Goal: Transaction & Acquisition: Purchase product/service

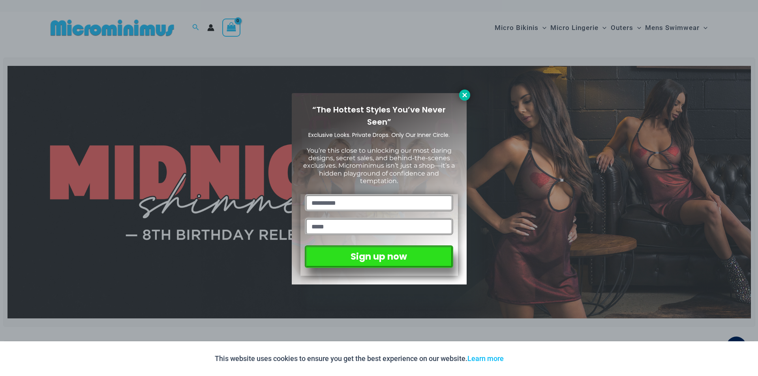
click at [461, 95] on icon at bounding box center [464, 95] width 7 height 7
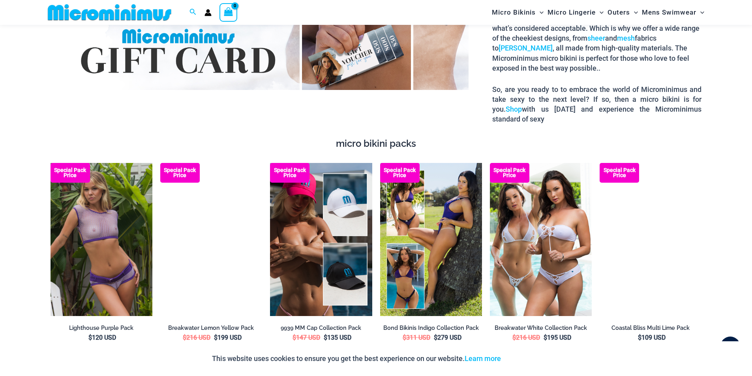
scroll to position [1453, 0]
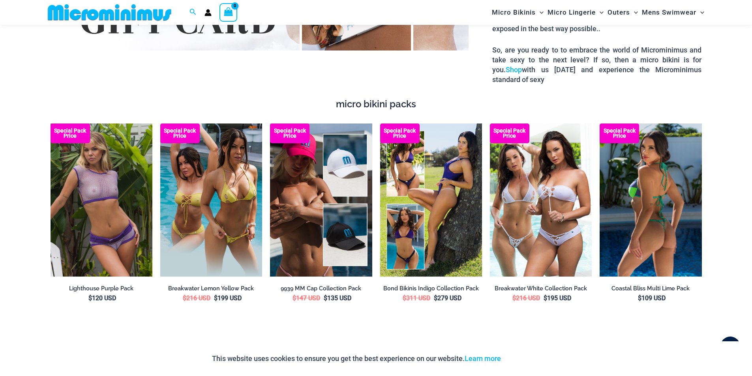
click at [661, 223] on img at bounding box center [650, 200] width 102 height 153
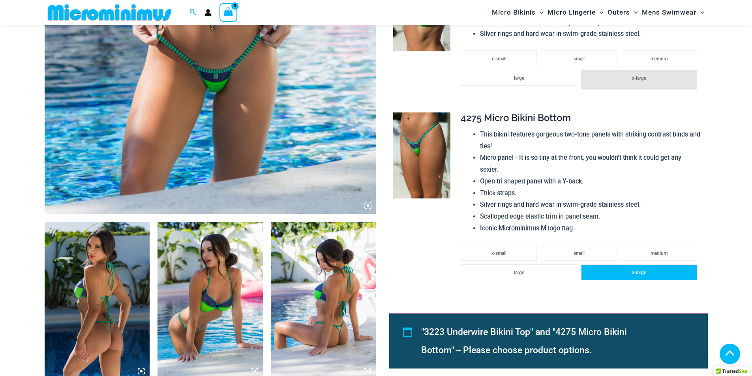
scroll to position [355, 0]
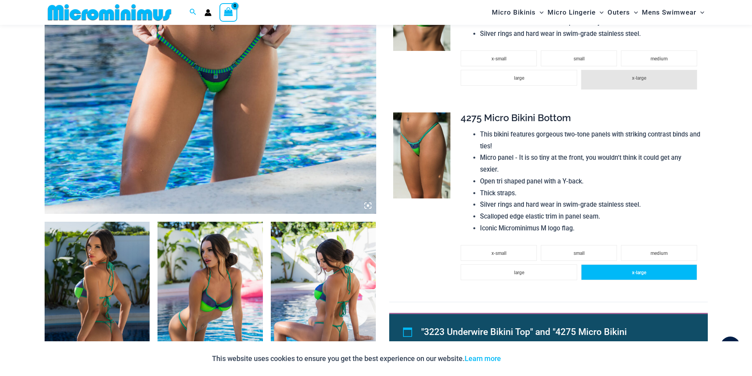
click at [637, 275] on span "x-large" at bounding box center [639, 273] width 14 height 6
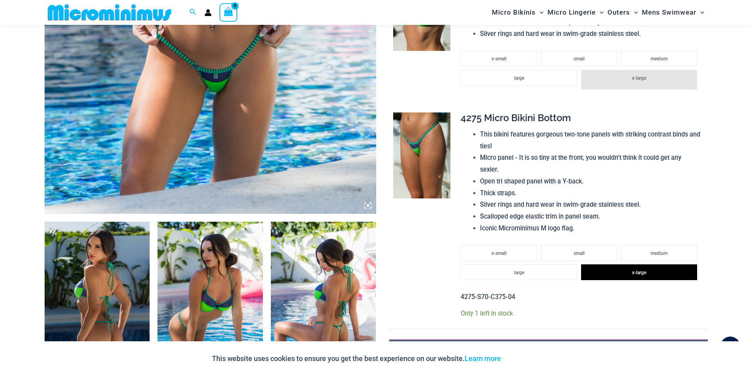
scroll to position [237, 0]
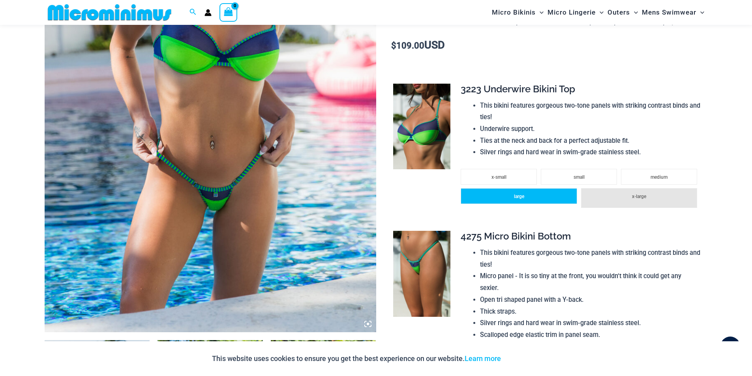
click at [522, 195] on span "large" at bounding box center [519, 197] width 10 height 6
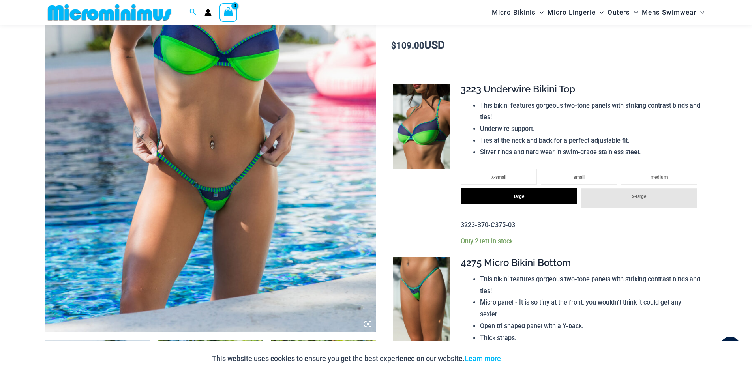
click at [628, 202] on li "x-large" at bounding box center [639, 198] width 116 height 20
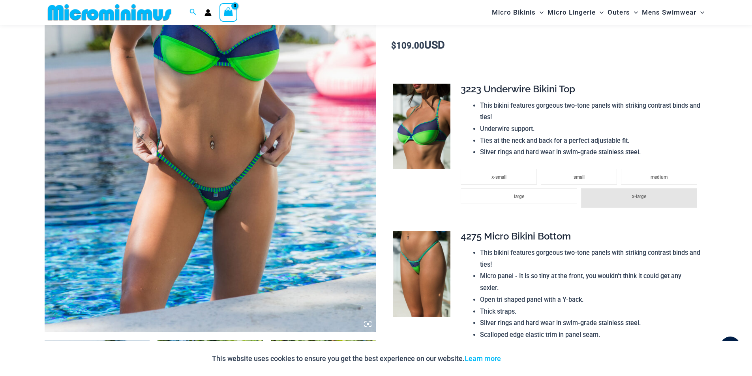
click at [632, 202] on li "x-large" at bounding box center [639, 198] width 116 height 20
click at [423, 143] on img at bounding box center [421, 127] width 57 height 86
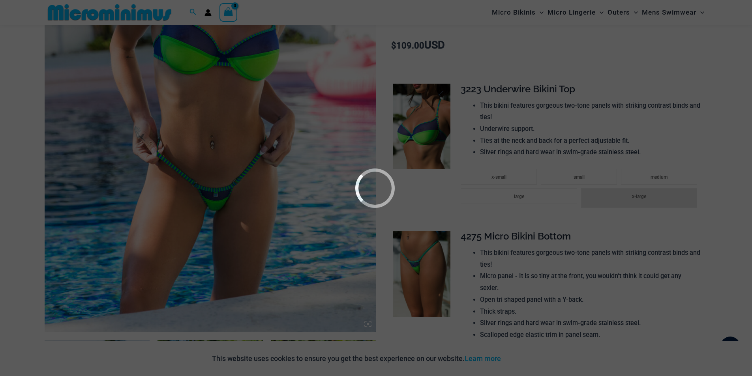
click at [423, 143] on div at bounding box center [376, 188] width 752 height 376
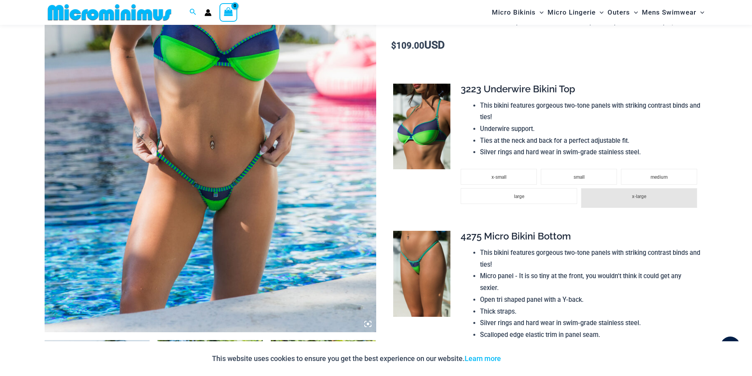
click at [423, 143] on img at bounding box center [421, 127] width 57 height 86
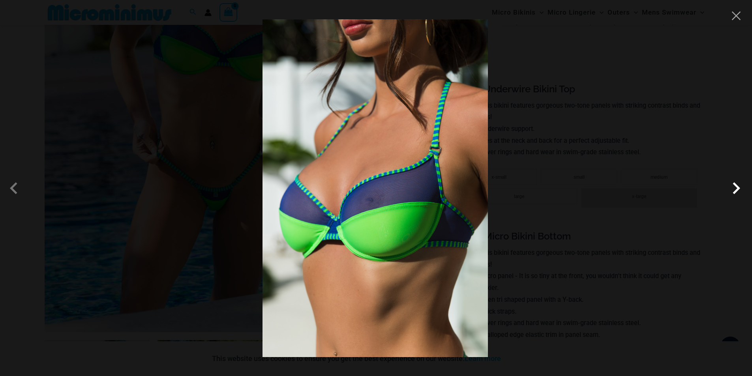
click at [737, 191] on span at bounding box center [736, 188] width 24 height 24
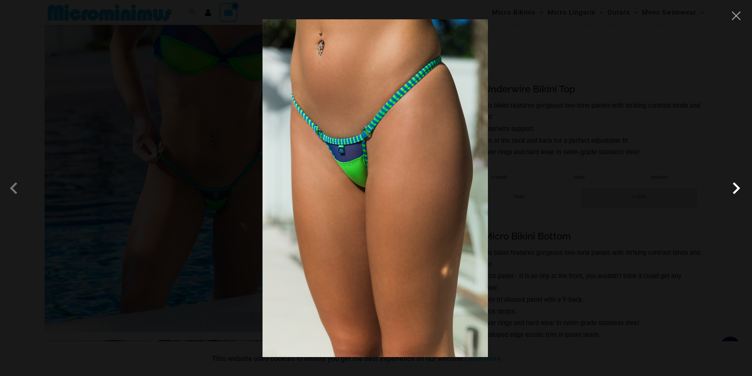
click at [737, 191] on span at bounding box center [736, 188] width 24 height 24
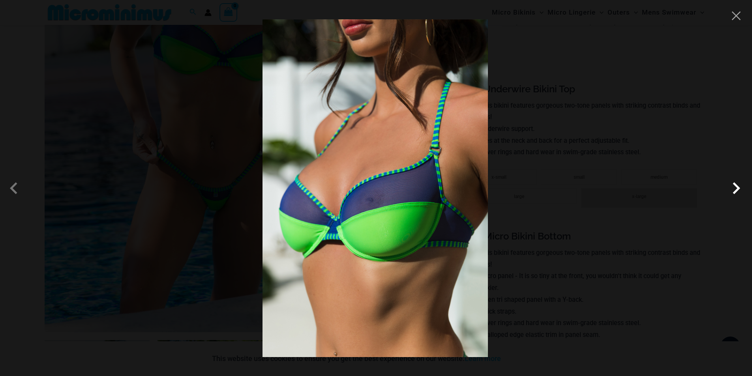
click at [737, 191] on span at bounding box center [736, 188] width 24 height 24
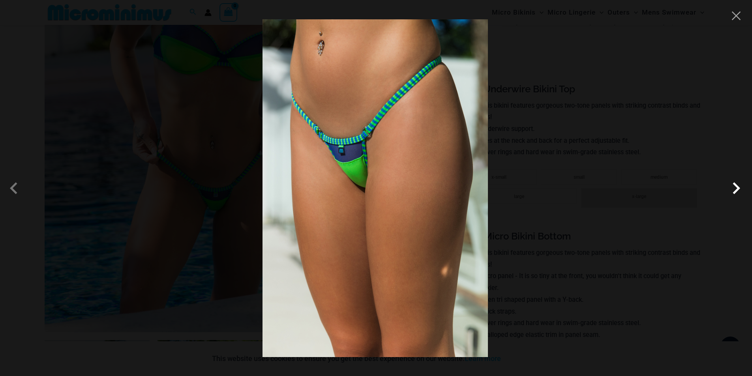
click at [734, 189] on span at bounding box center [736, 188] width 24 height 24
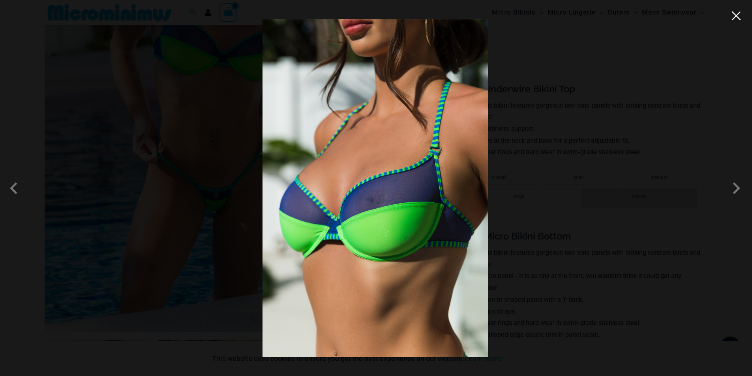
click at [734, 15] on button "Close" at bounding box center [736, 16] width 12 height 12
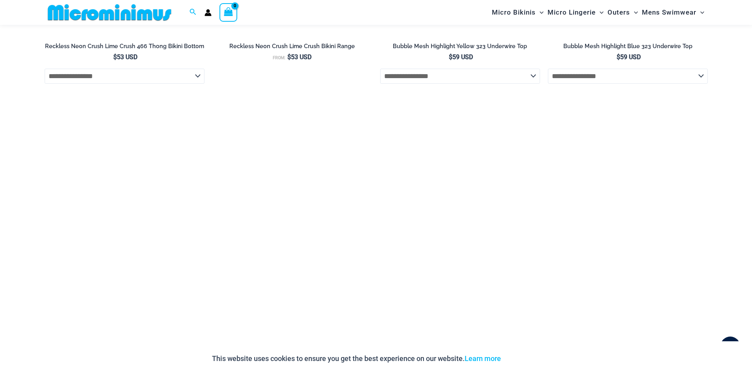
scroll to position [1973, 0]
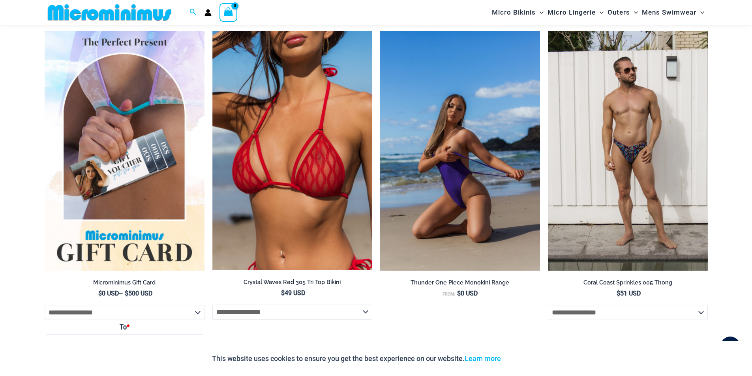
click at [481, 211] on img at bounding box center [460, 151] width 160 height 240
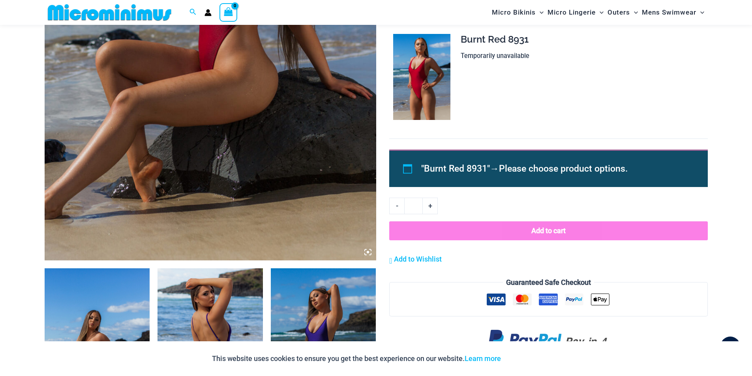
scroll to position [230, 0]
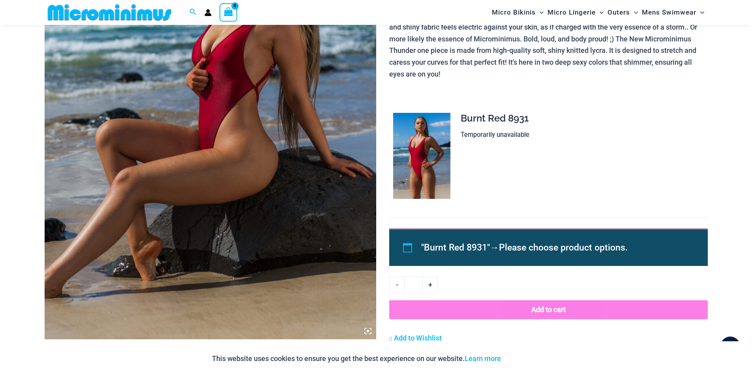
click at [509, 245] on span "Please choose product options." at bounding box center [563, 247] width 129 height 11
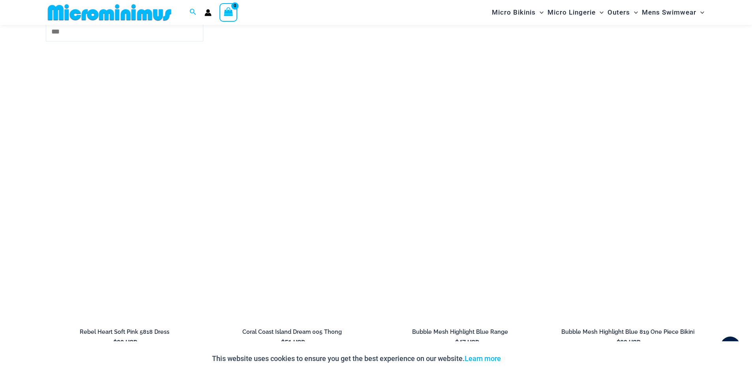
scroll to position [1413, 0]
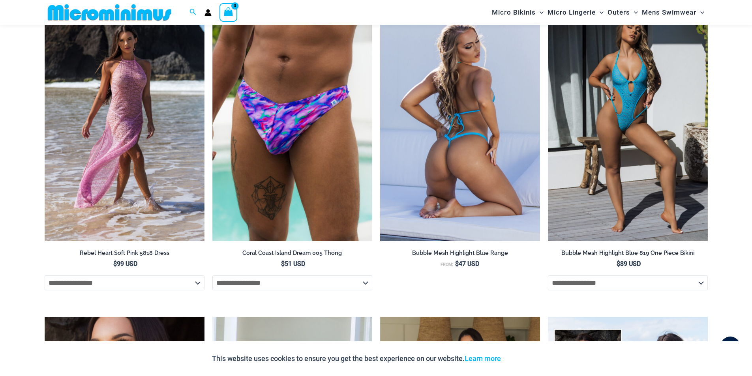
click at [483, 208] on img at bounding box center [460, 121] width 160 height 240
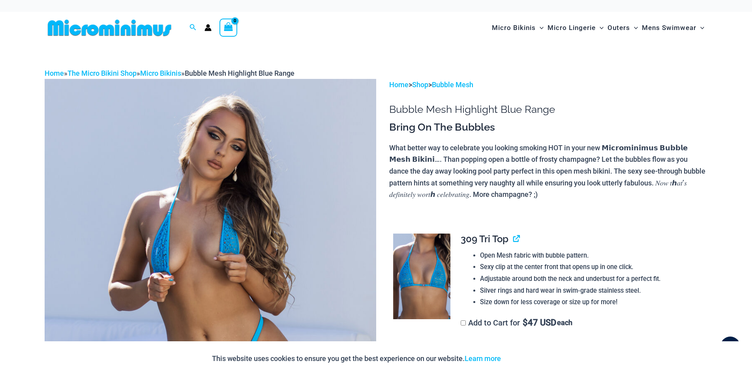
scroll to position [72, 0]
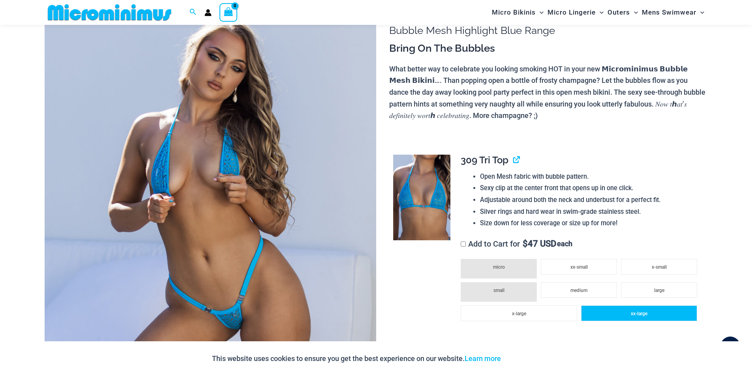
click at [676, 316] on li "xx-large" at bounding box center [639, 313] width 116 height 16
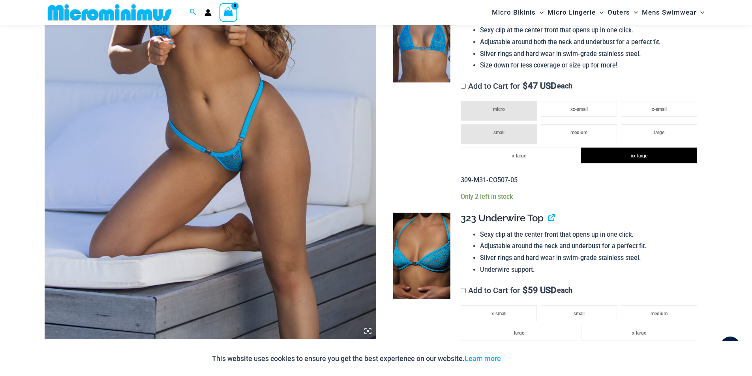
scroll to position [309, 0]
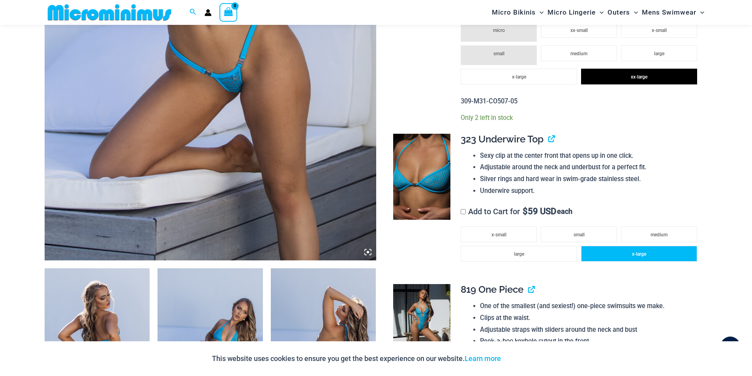
click at [648, 258] on li "x-large" at bounding box center [639, 254] width 116 height 16
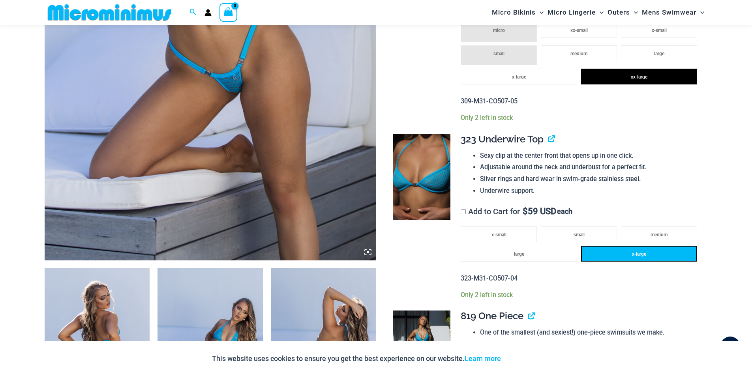
click at [648, 258] on li "x-large" at bounding box center [639, 254] width 116 height 16
click at [401, 258] on td at bounding box center [421, 215] width 64 height 177
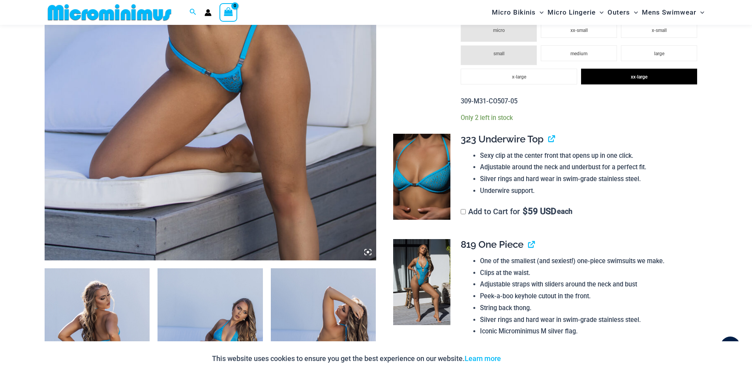
scroll to position [427, 0]
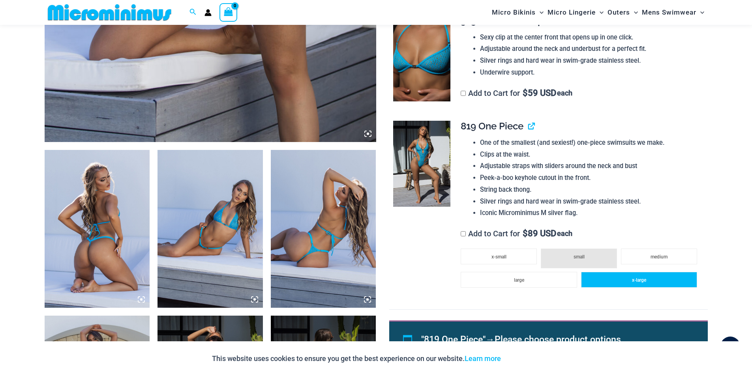
click at [625, 279] on li "x-large" at bounding box center [639, 280] width 116 height 16
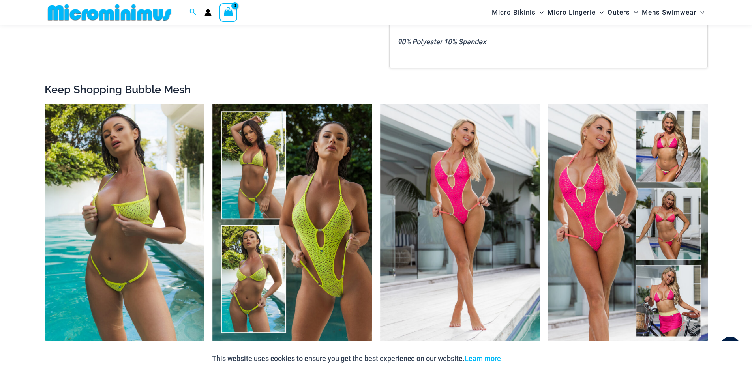
scroll to position [1058, 0]
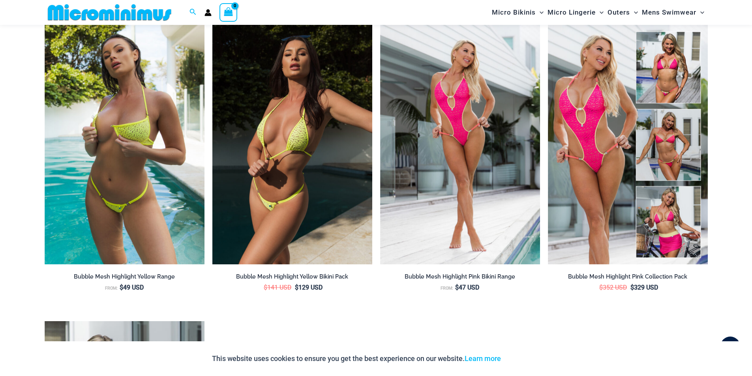
click at [295, 226] on img at bounding box center [292, 145] width 160 height 240
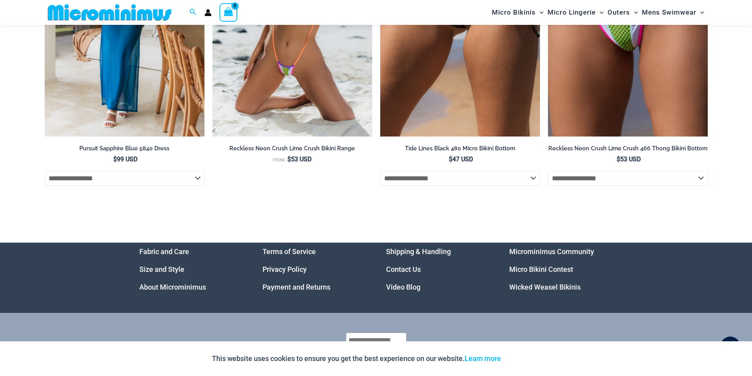
scroll to position [2972, 0]
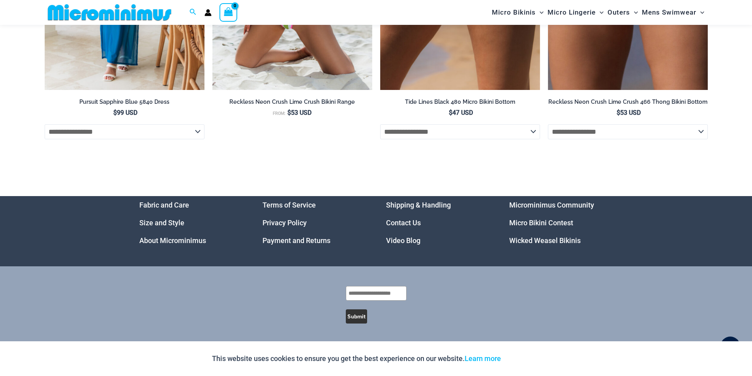
click at [532, 221] on link "Micro Bikini Contest" at bounding box center [541, 223] width 64 height 8
